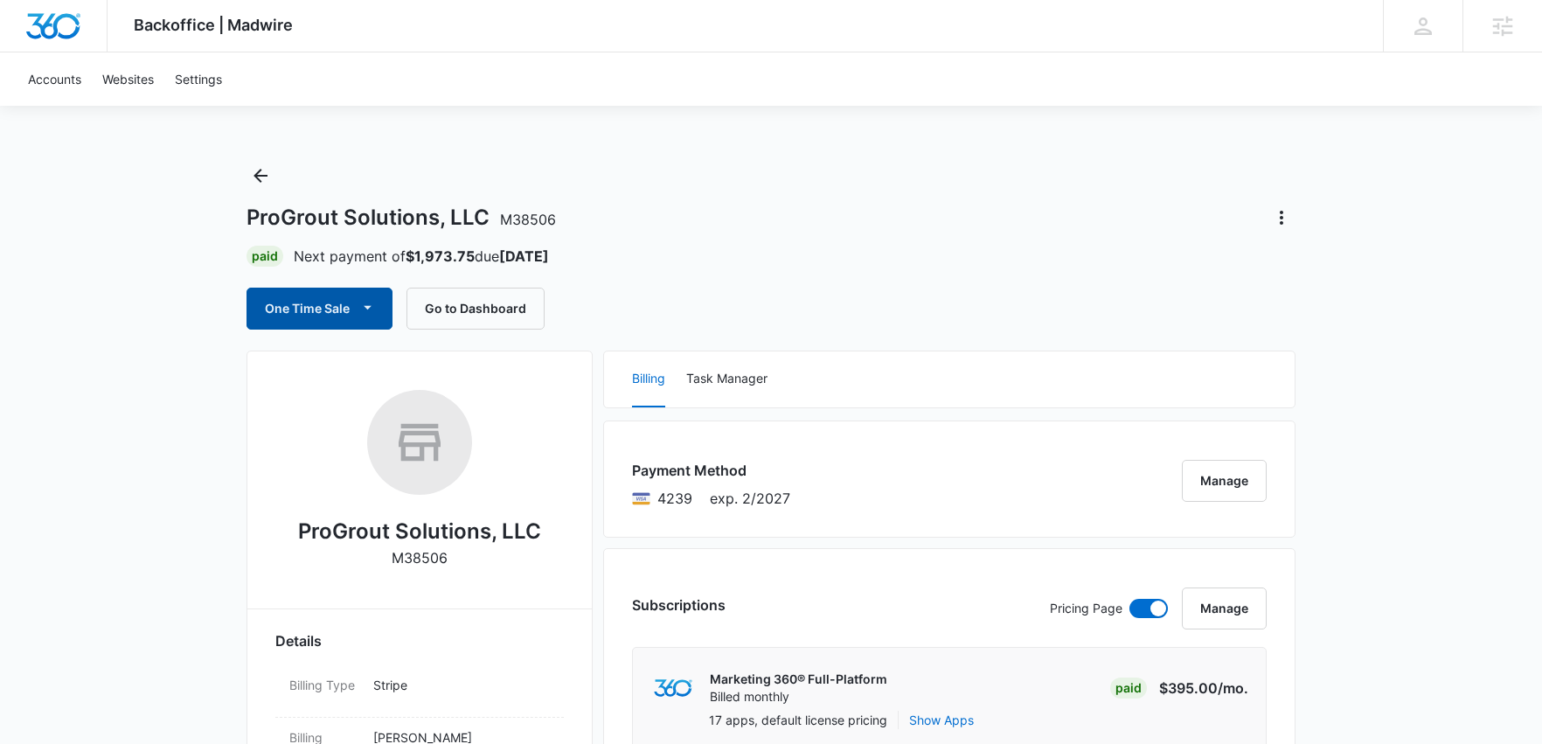
click at [378, 303] on button "One Time Sale" at bounding box center [320, 309] width 146 height 42
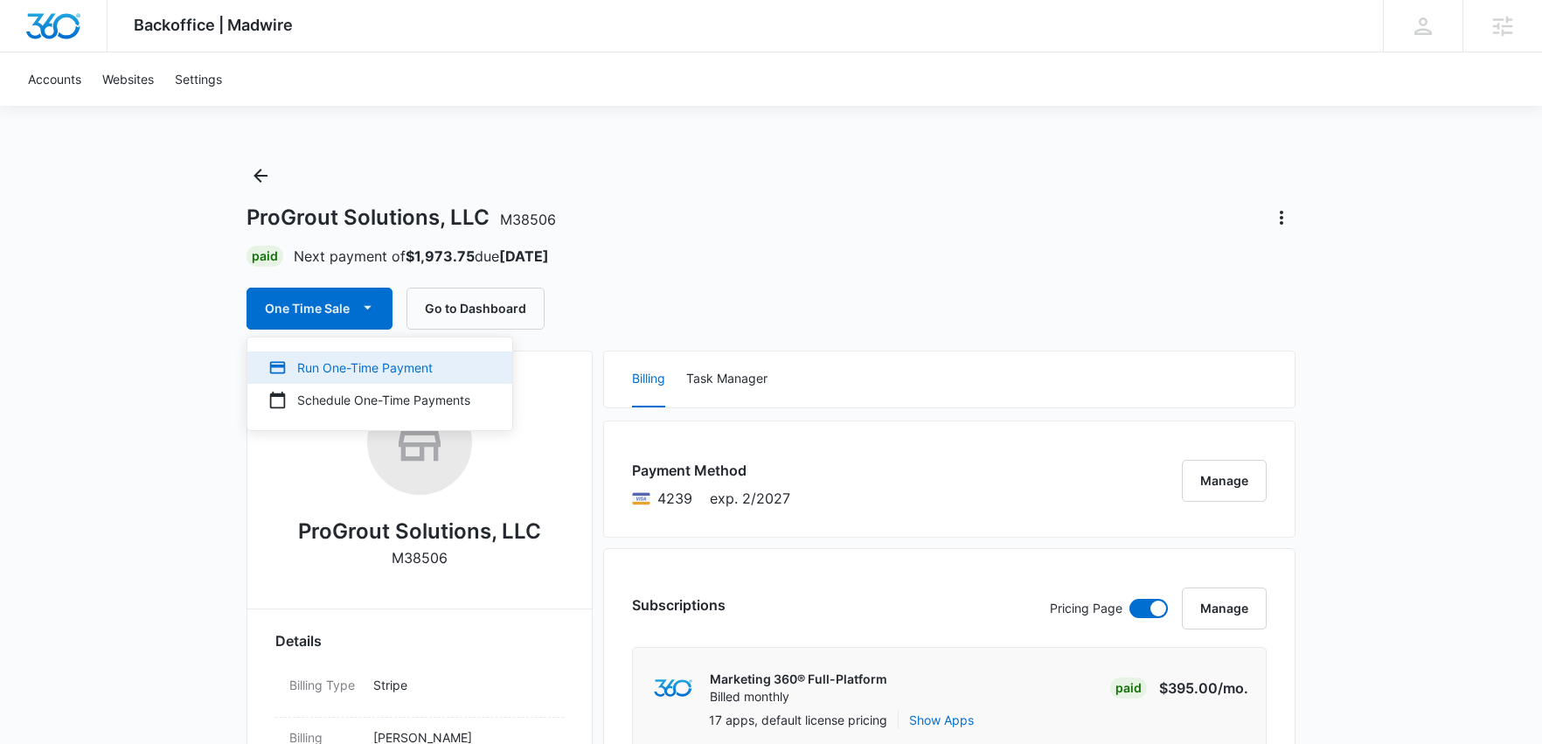
click at [378, 370] on div "Run One-Time Payment" at bounding box center [369, 368] width 202 height 18
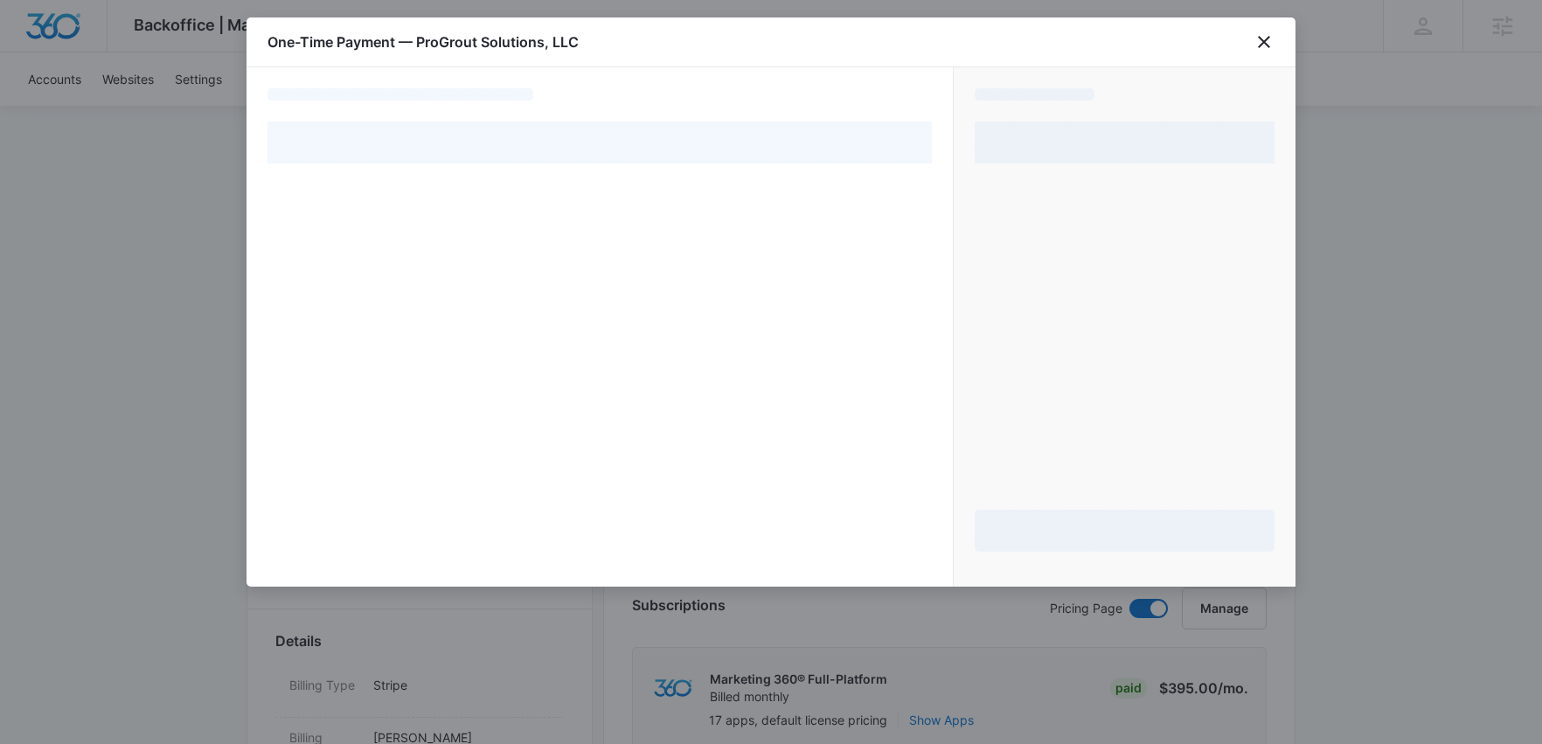
select select "pm_1Nk8xpA4n8RTgNjUCODd7ytw"
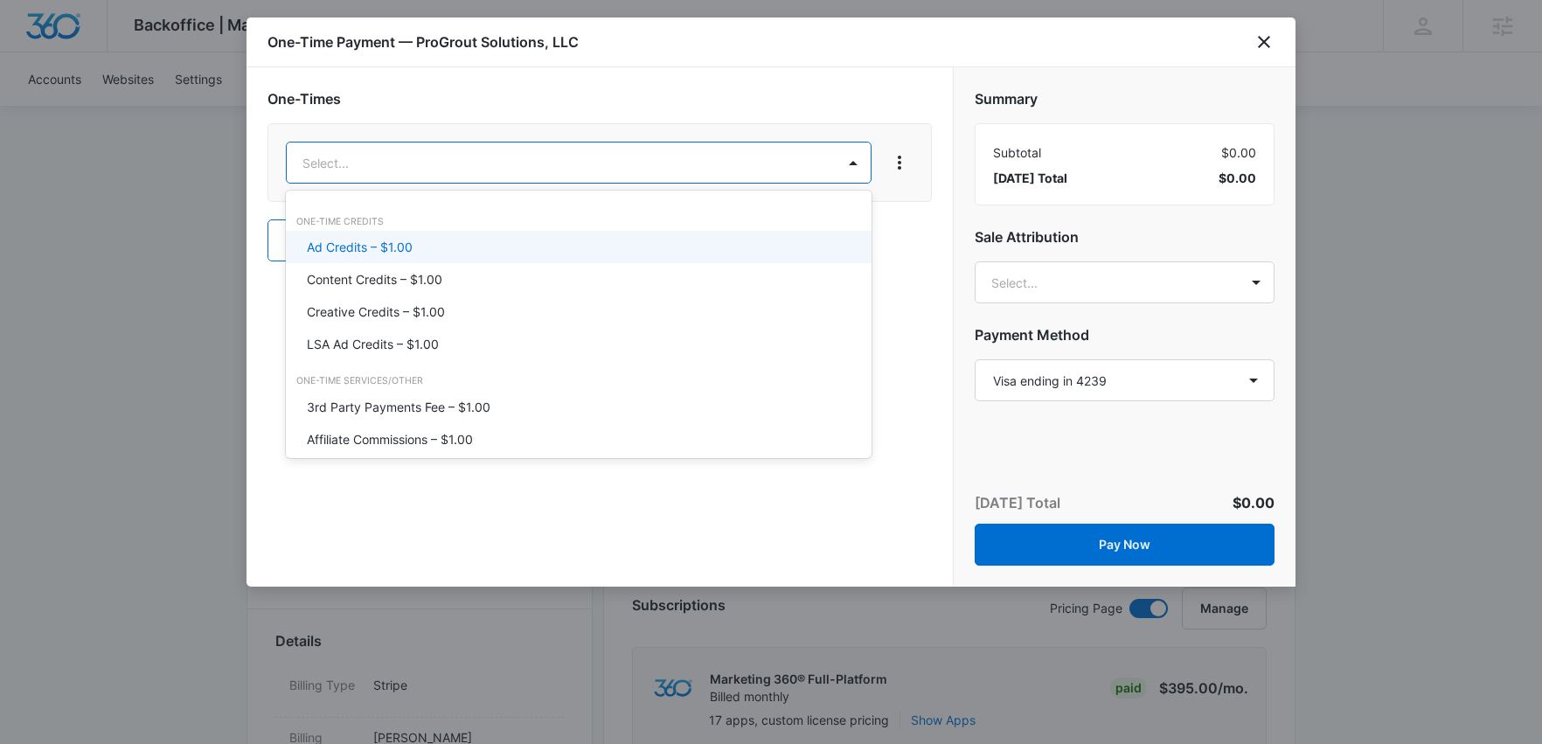
click at [512, 247] on div "Ad Credits – $1.00" at bounding box center [577, 247] width 540 height 18
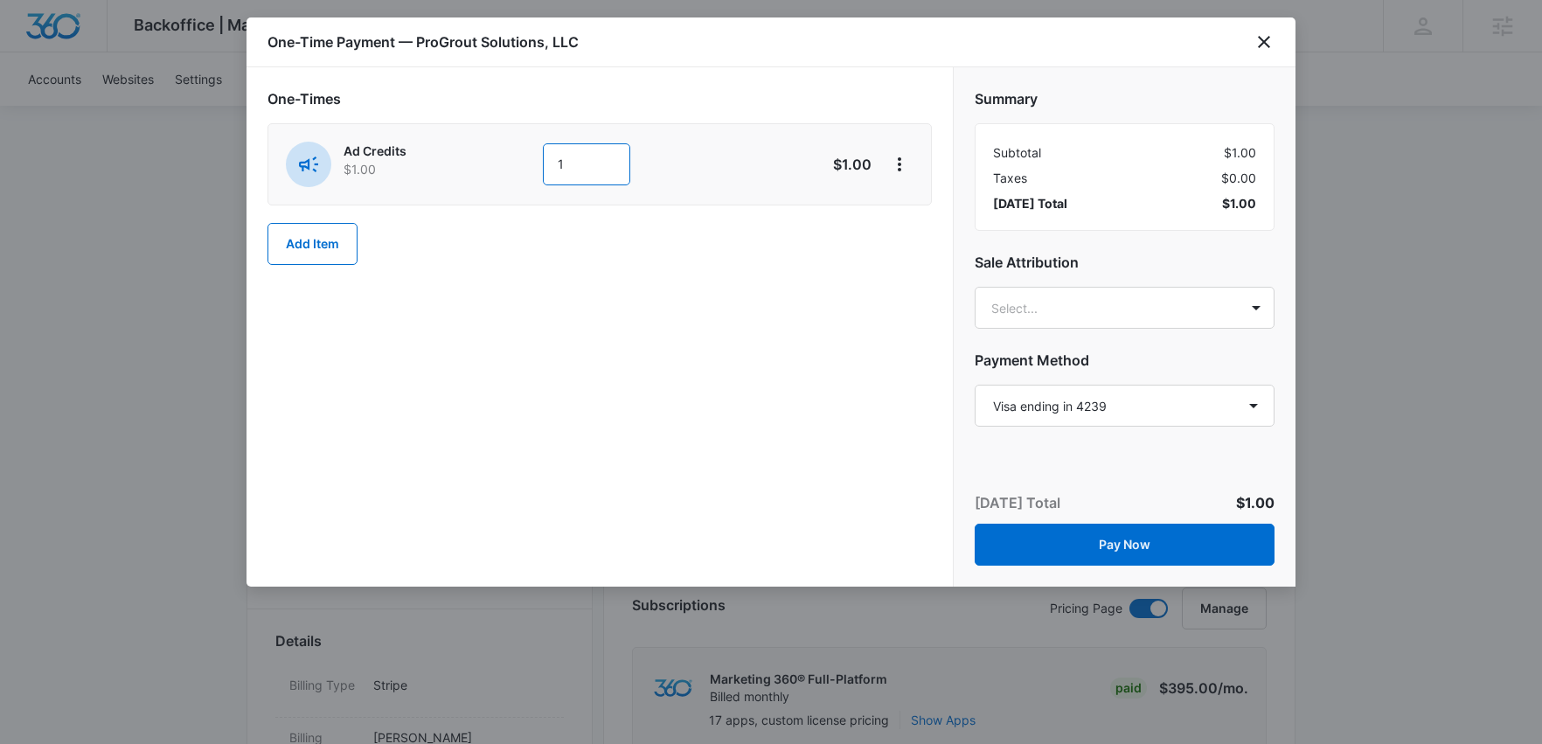
click at [600, 154] on input "1" at bounding box center [586, 164] width 87 height 42
type input "700"
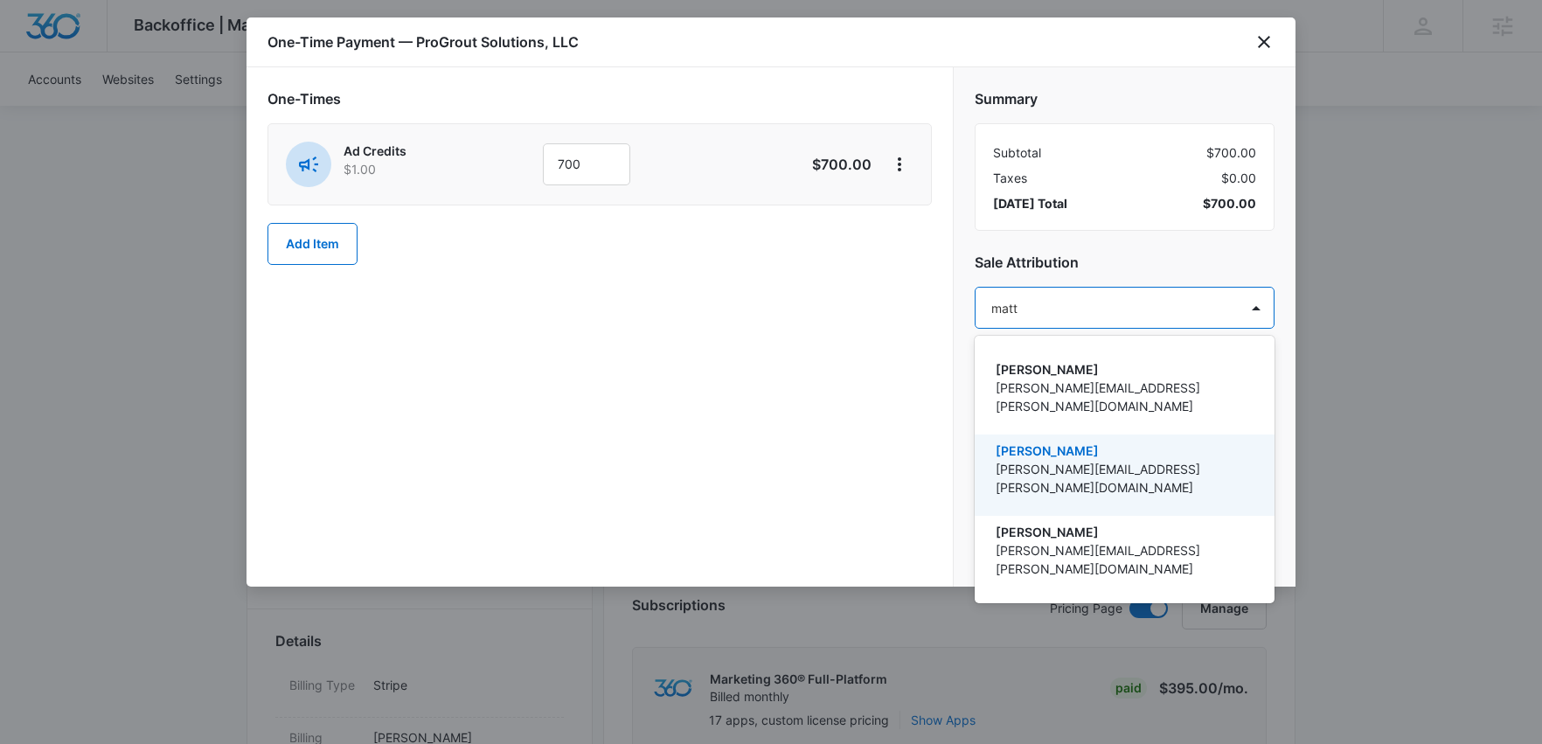
type input "[PERSON_NAME]"
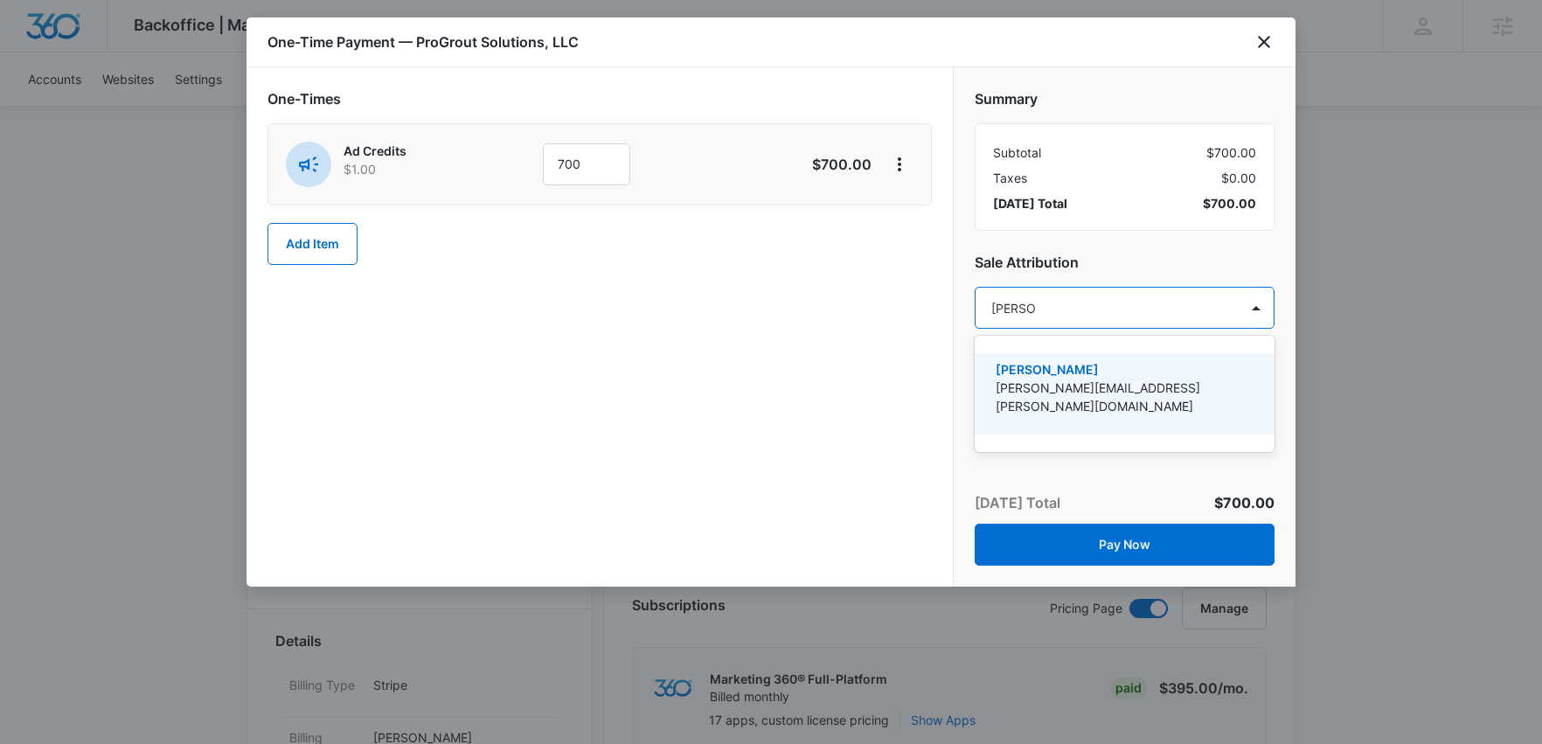
click at [1095, 380] on p "[PERSON_NAME][EMAIL_ADDRESS][PERSON_NAME][DOMAIN_NAME]" at bounding box center [1123, 397] width 254 height 37
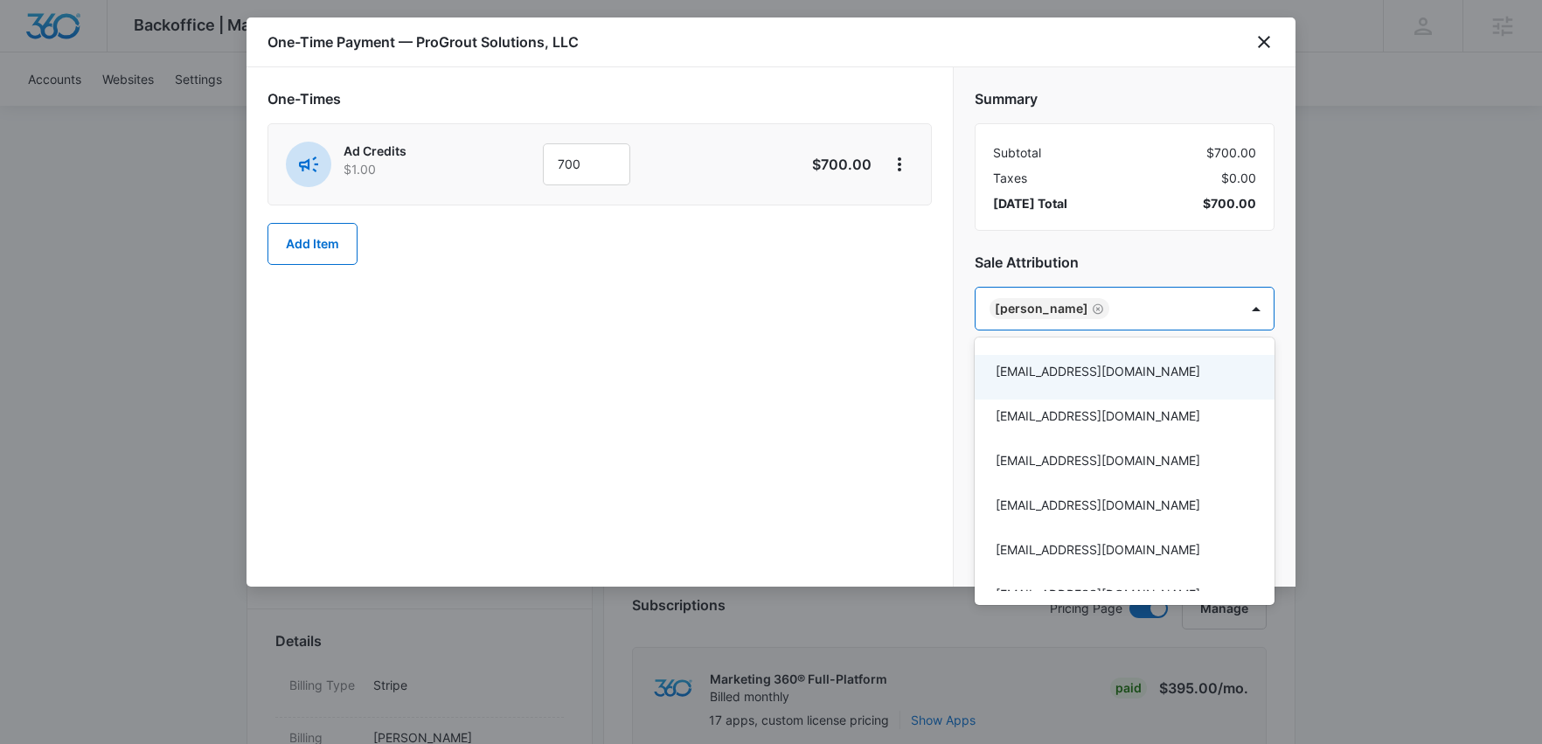
click at [937, 365] on div at bounding box center [771, 372] width 1542 height 744
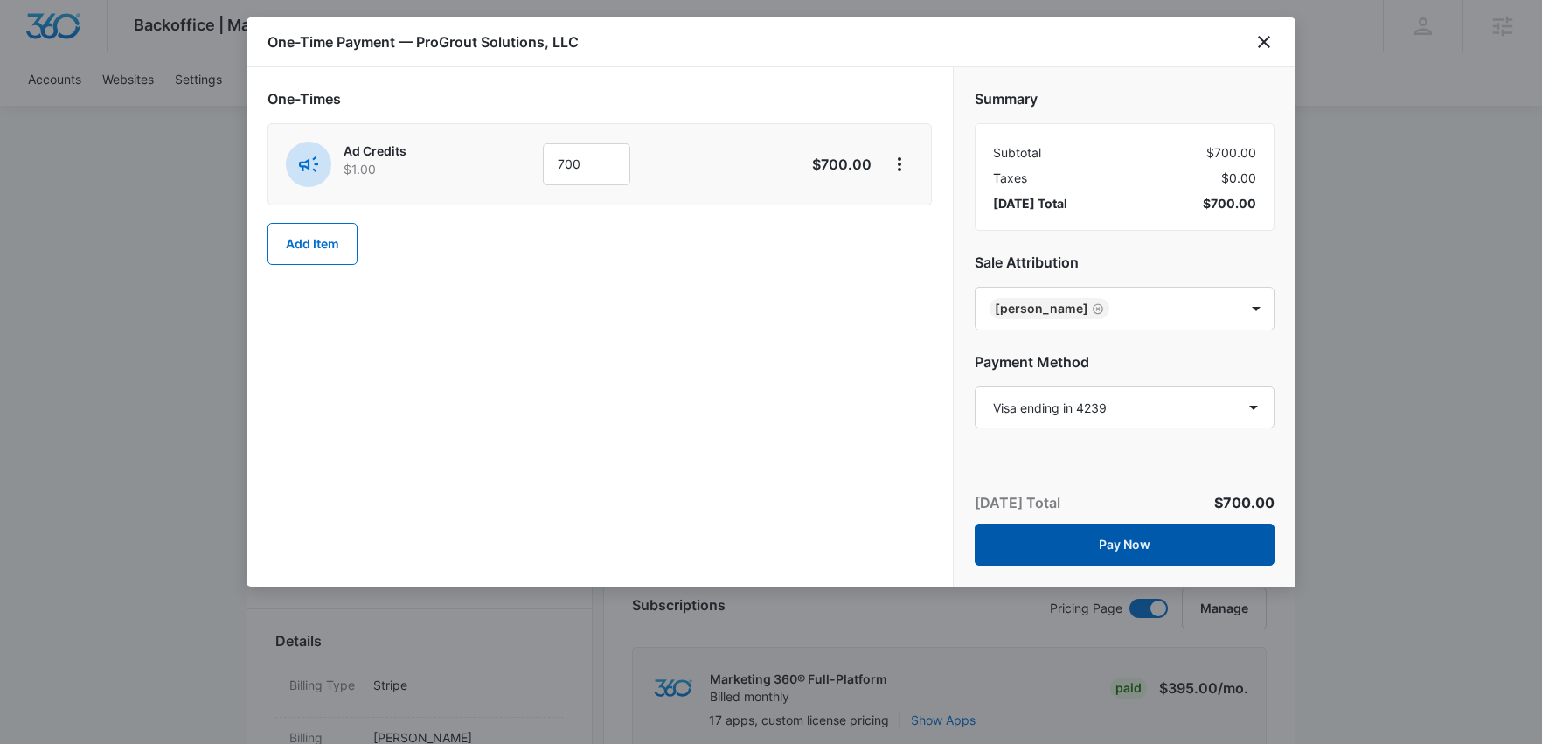
click at [1122, 546] on button "Pay Now" at bounding box center [1125, 545] width 300 height 42
